Goal: Use online tool/utility: Utilize a website feature to perform a specific function

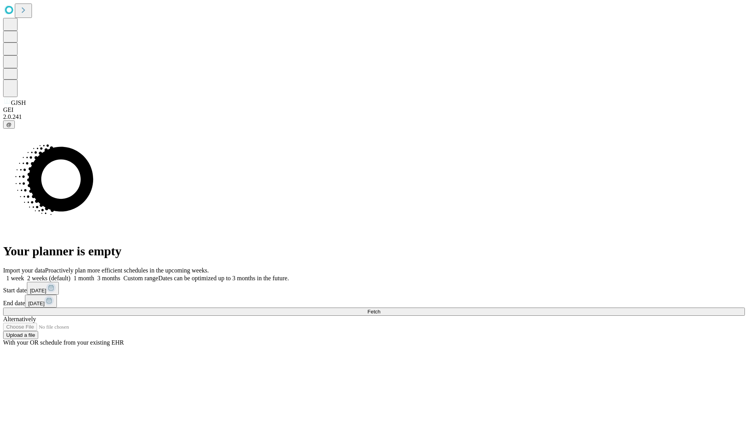
click at [94, 275] on label "1 month" at bounding box center [83, 278] width 24 height 7
click at [380, 309] on span "Fetch" at bounding box center [374, 312] width 13 height 6
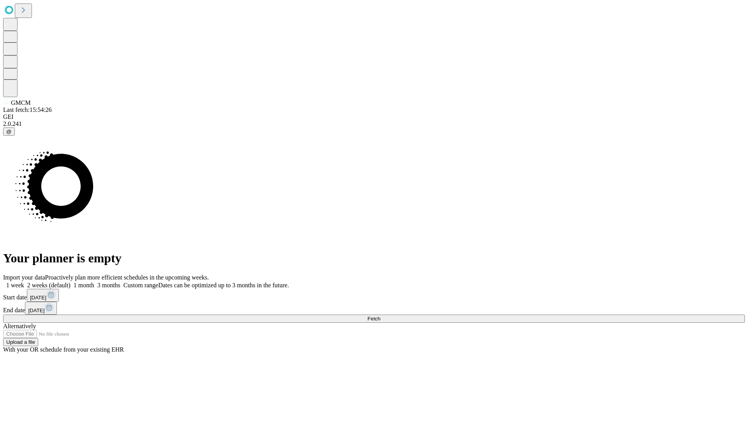
click at [94, 282] on label "1 month" at bounding box center [83, 285] width 24 height 7
click at [380, 316] on span "Fetch" at bounding box center [374, 319] width 13 height 6
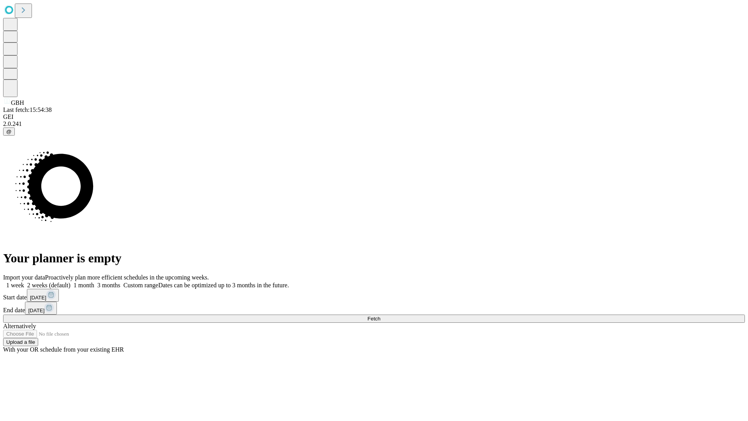
click at [94, 282] on label "1 month" at bounding box center [83, 285] width 24 height 7
click at [380, 316] on span "Fetch" at bounding box center [374, 319] width 13 height 6
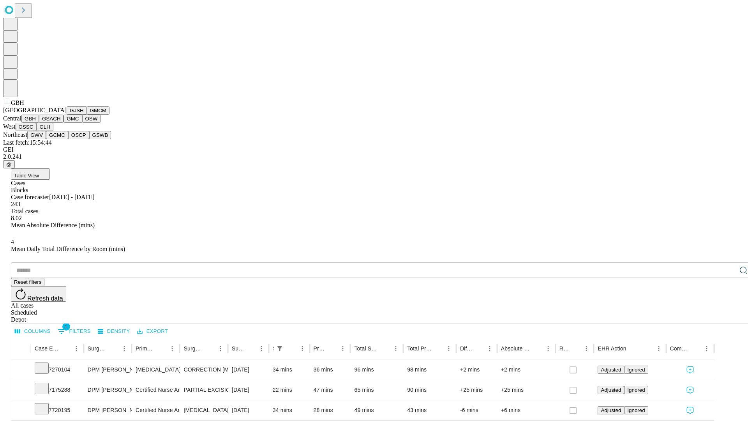
click at [60, 123] on button "GSACH" at bounding box center [51, 119] width 25 height 8
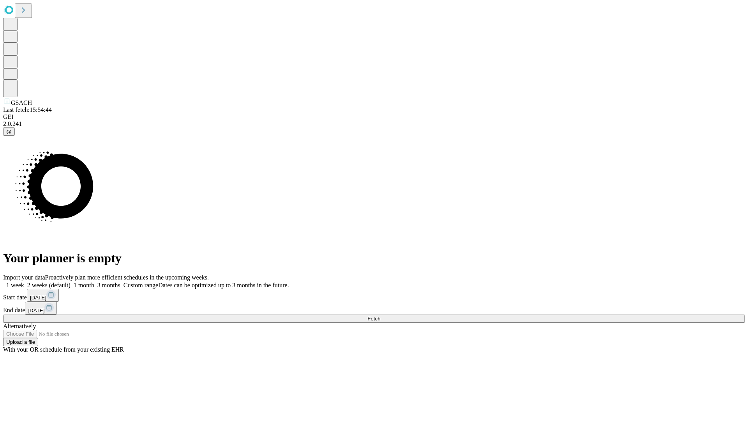
click at [94, 282] on label "1 month" at bounding box center [83, 285] width 24 height 7
click at [380, 316] on span "Fetch" at bounding box center [374, 319] width 13 height 6
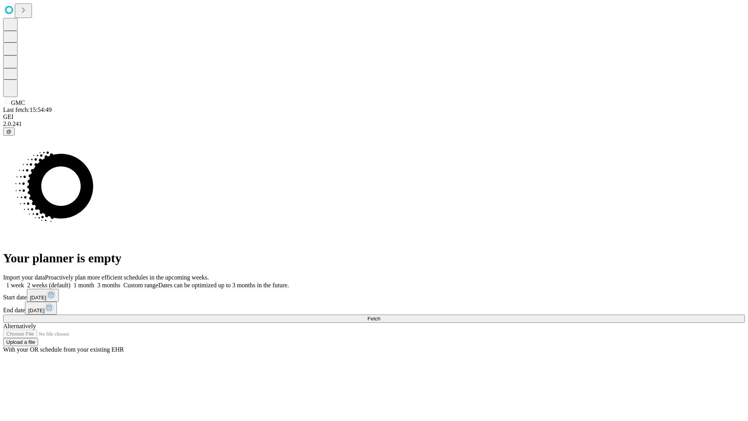
click at [380, 316] on span "Fetch" at bounding box center [374, 319] width 13 height 6
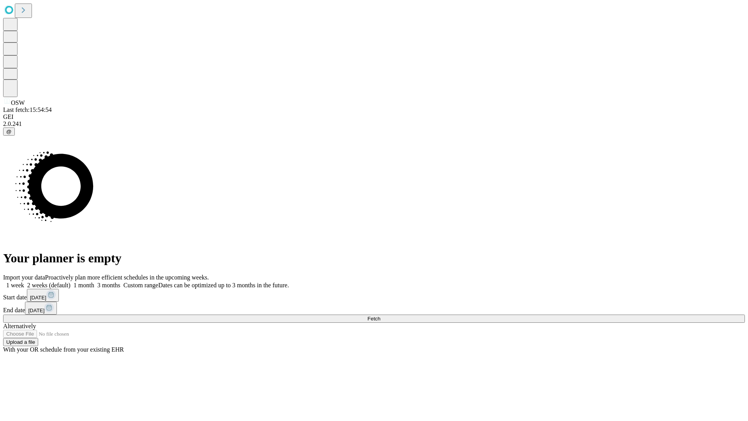
click at [380, 316] on span "Fetch" at bounding box center [374, 319] width 13 height 6
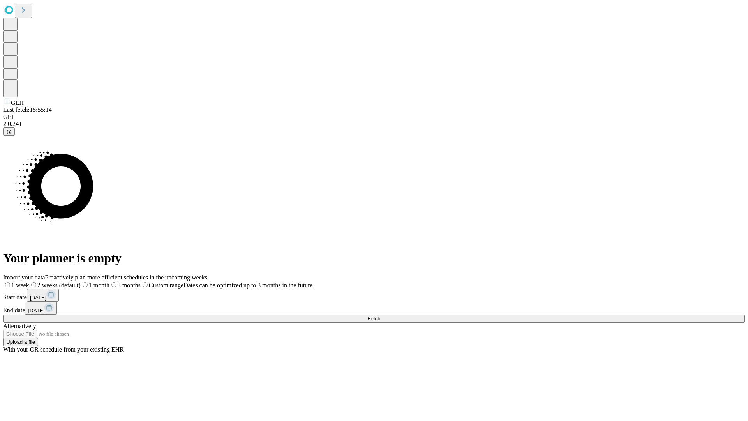
click at [380, 316] on span "Fetch" at bounding box center [374, 319] width 13 height 6
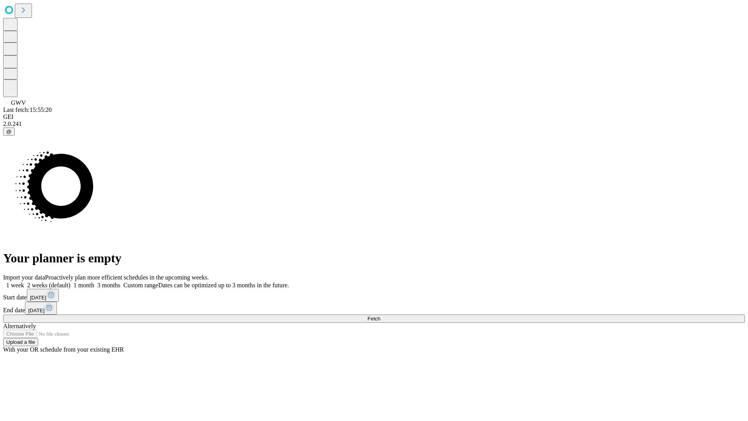
click at [94, 282] on label "1 month" at bounding box center [83, 285] width 24 height 7
click at [380, 316] on span "Fetch" at bounding box center [374, 319] width 13 height 6
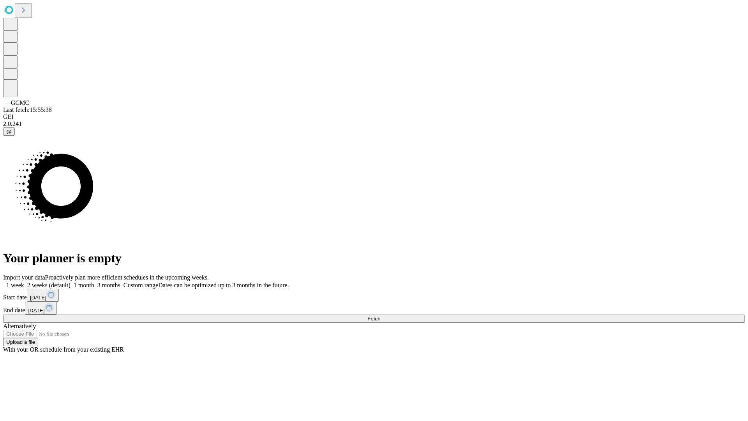
click at [94, 282] on label "1 month" at bounding box center [83, 285] width 24 height 7
click at [380, 316] on span "Fetch" at bounding box center [374, 319] width 13 height 6
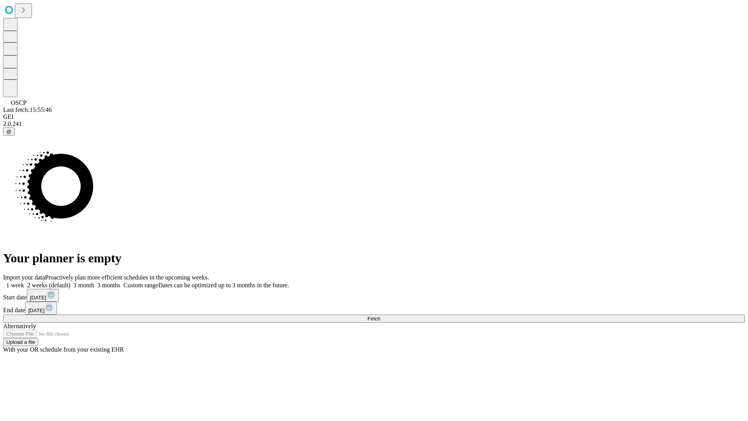
click at [380, 316] on span "Fetch" at bounding box center [374, 319] width 13 height 6
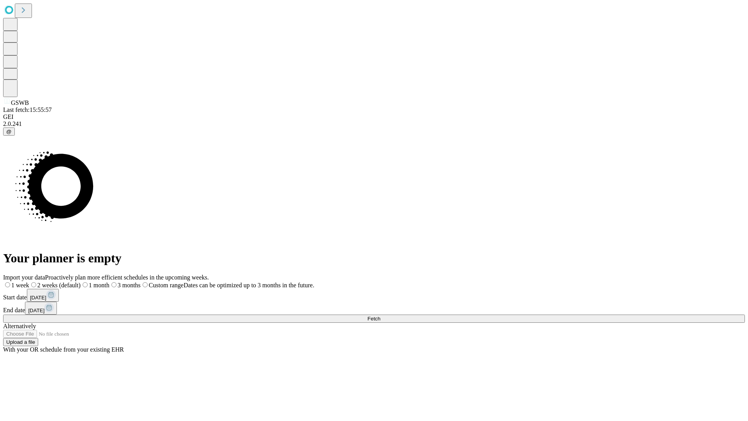
click at [110, 282] on label "1 month" at bounding box center [95, 285] width 29 height 7
click at [380, 316] on span "Fetch" at bounding box center [374, 319] width 13 height 6
